Goal: Information Seeking & Learning: Learn about a topic

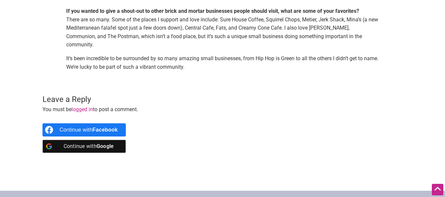
scroll to position [724, 0]
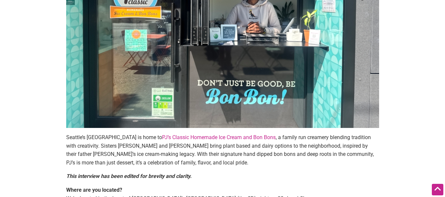
drag, startPoint x: 0, startPoint y: 0, endPoint x: 280, endPoint y: 34, distance: 282.2
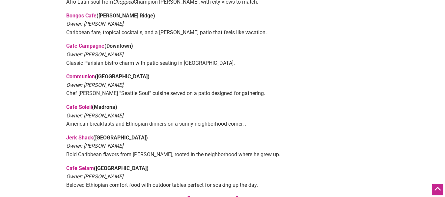
scroll to position [458, 0]
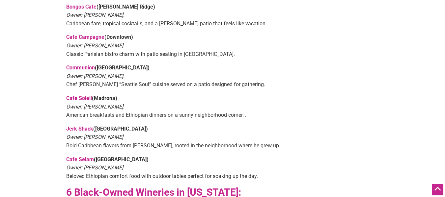
click at [83, 95] on link "Cafe Soleil" at bounding box center [79, 98] width 26 height 6
click at [88, 126] on link "Jerk Shack" at bounding box center [79, 129] width 27 height 6
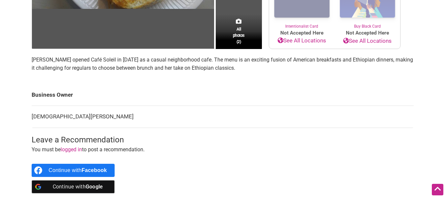
scroll to position [165, 0]
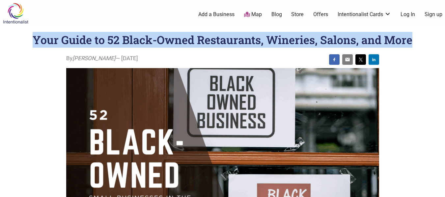
drag, startPoint x: 27, startPoint y: 38, endPoint x: 392, endPoint y: 46, distance: 365.0
click at [413, 47] on header "Your Guide to 52 Black-Owned Restaurants, Wineries, Salons, and More" at bounding box center [222, 40] width 419 height 16
copy h1 "Your Guide to 52 Black-Owned Restaurants, Wineries, Salons, and More"
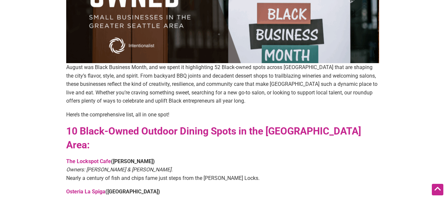
scroll to position [193, 0]
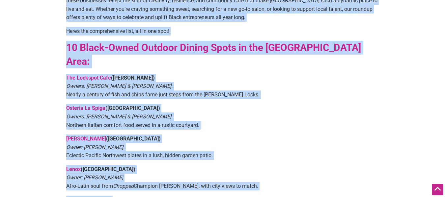
drag, startPoint x: 67, startPoint y: 55, endPoint x: 111, endPoint y: 191, distance: 142.4
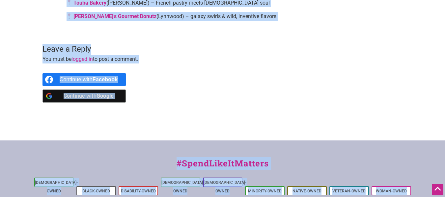
scroll to position [1496, 0]
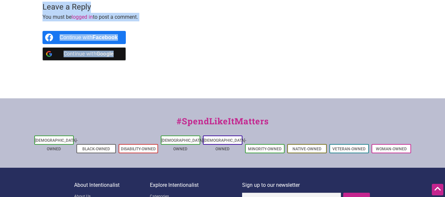
drag, startPoint x: 63, startPoint y: 76, endPoint x: 180, endPoint y: 16, distance: 131.7
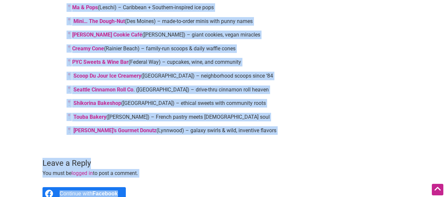
scroll to position [1328, 0]
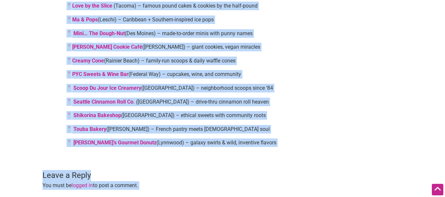
copy main "Loremi dol Sitam Consecte Adipi, eli se doeiu te incididuntut 09 Labor-etdol ma…"
